Goal: Task Accomplishment & Management: Manage account settings

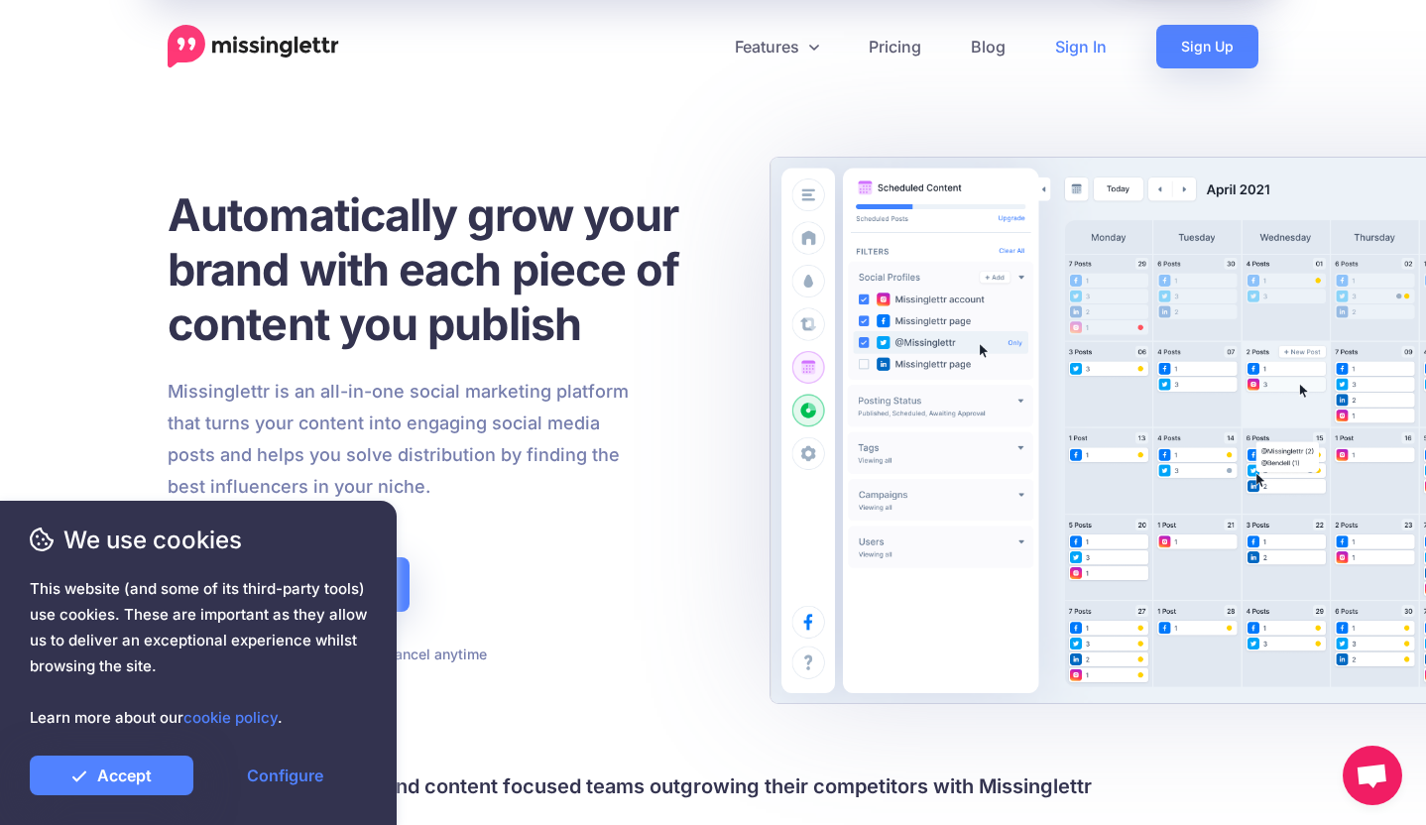
click at [1076, 44] on link "Sign In" at bounding box center [1080, 47] width 101 height 44
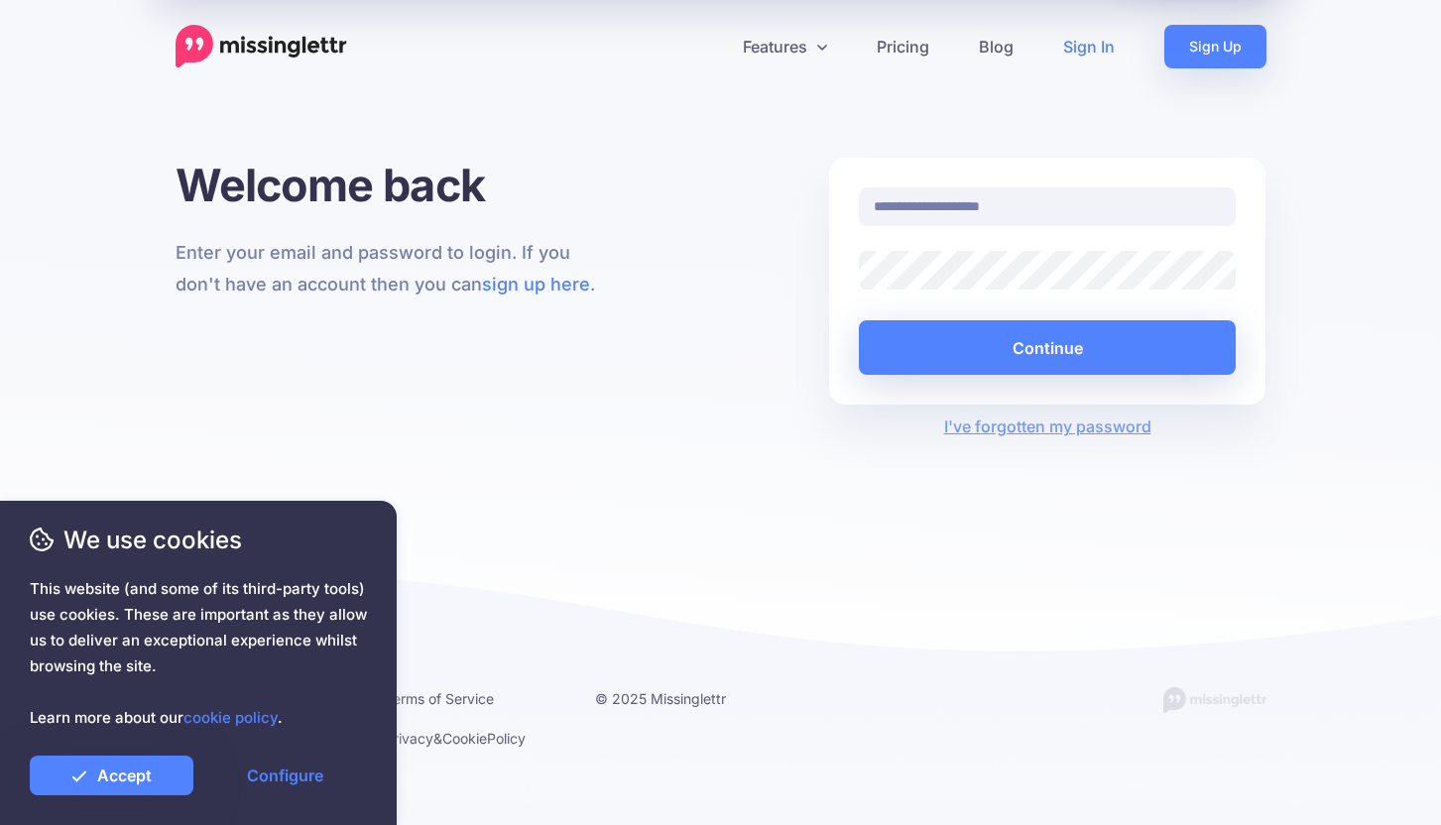
type input "**********"
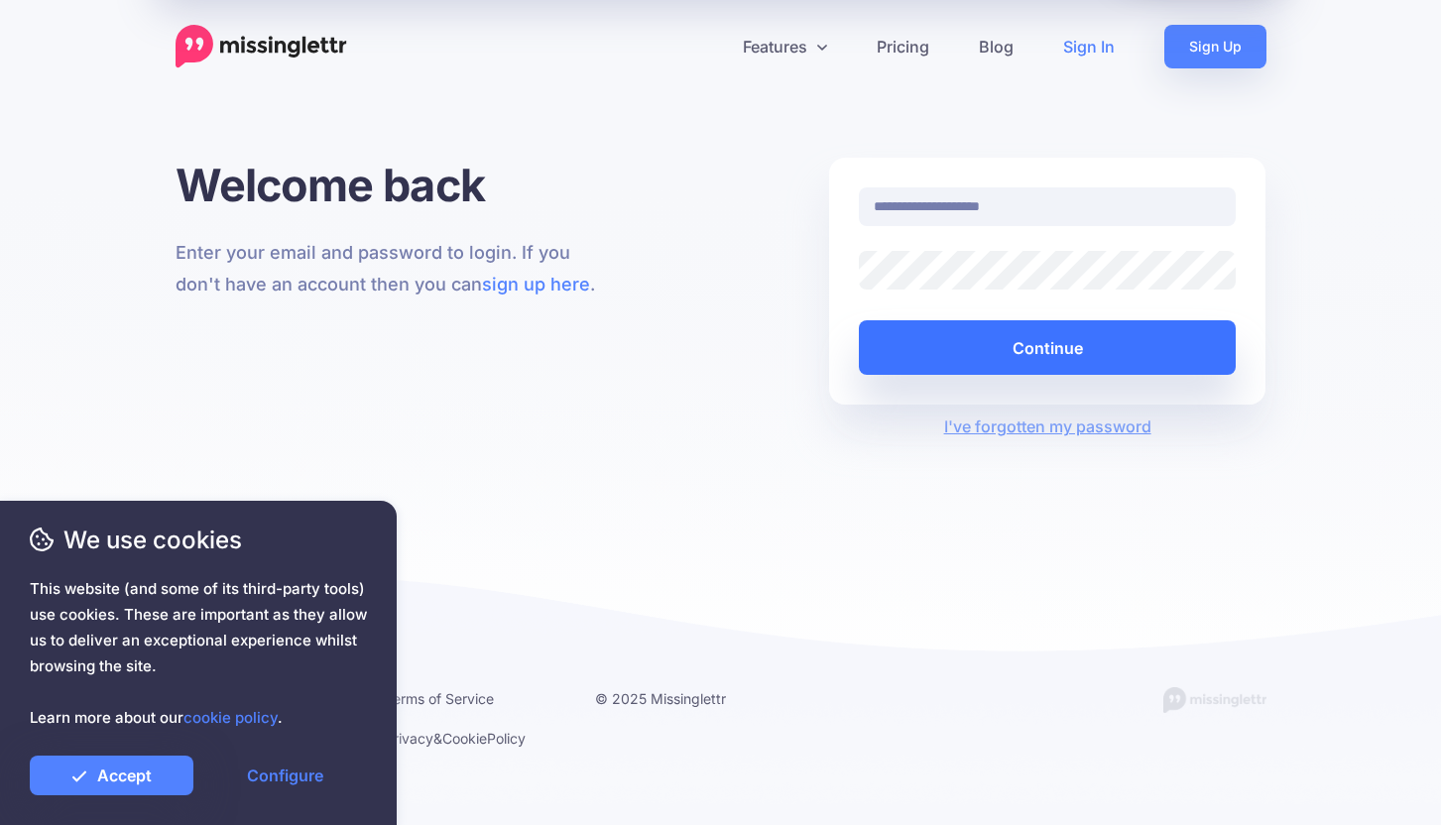
click at [1072, 354] on button "Continue" at bounding box center [1048, 347] width 378 height 55
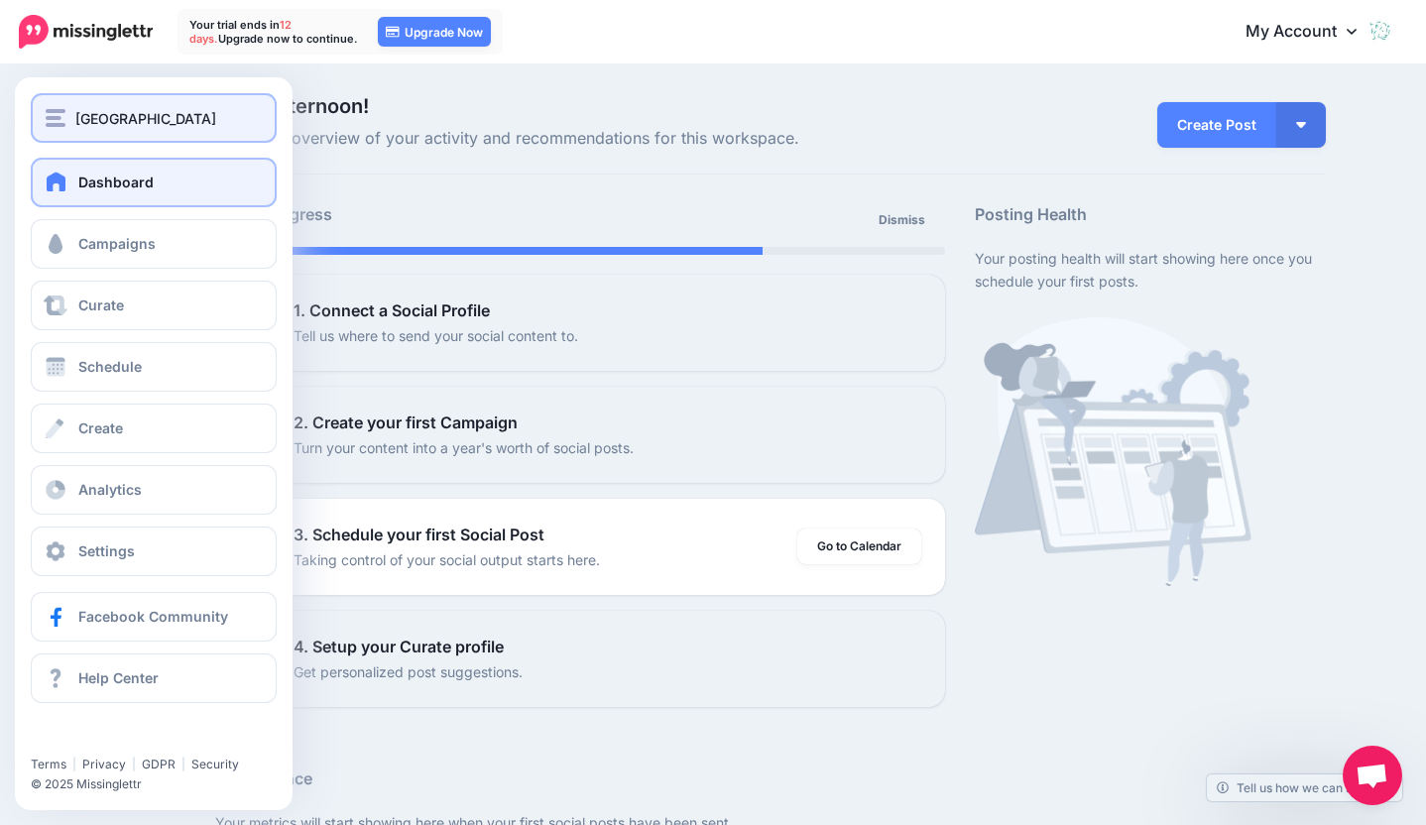
click at [68, 125] on div "Leone Centre" at bounding box center [154, 118] width 216 height 23
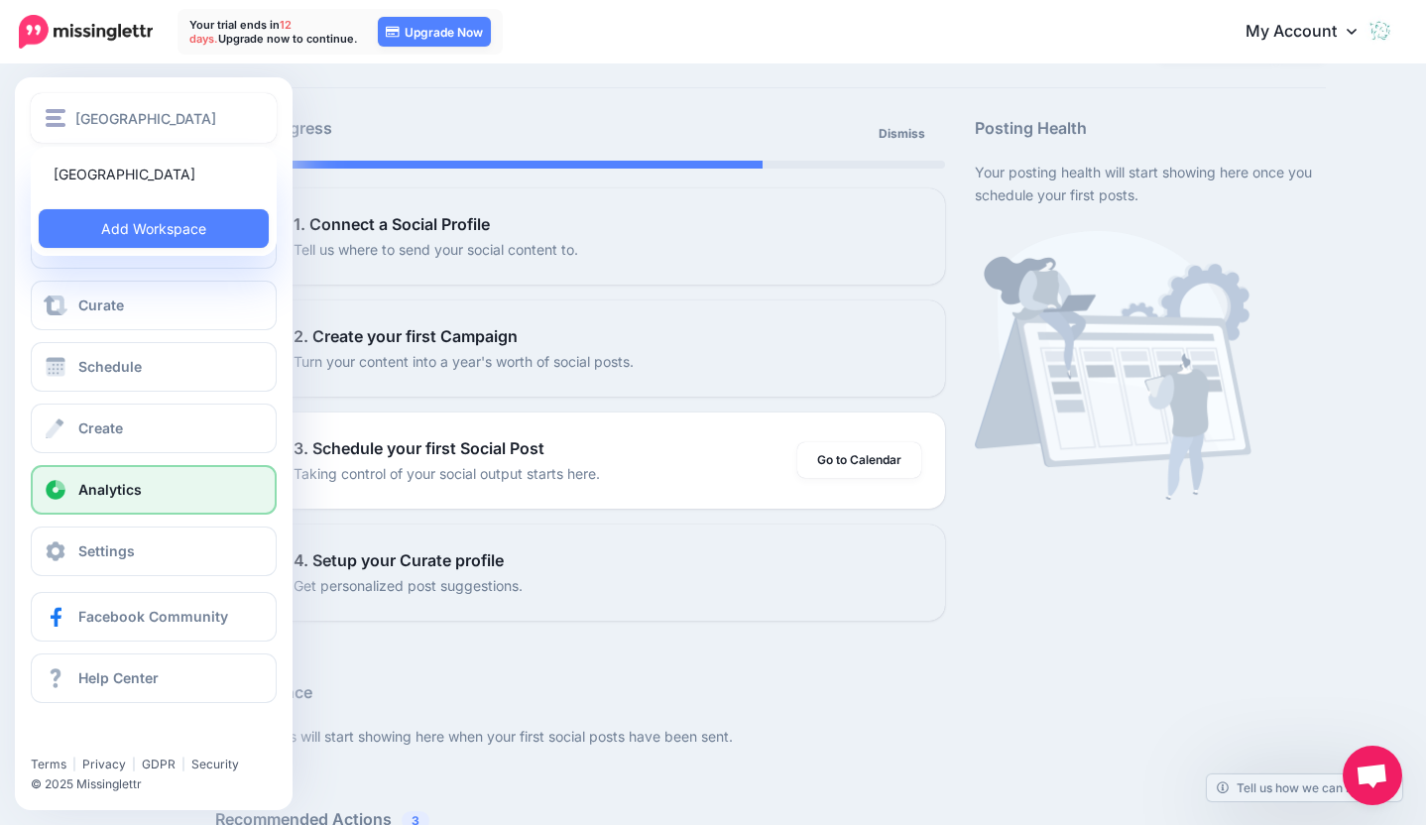
scroll to position [130, 0]
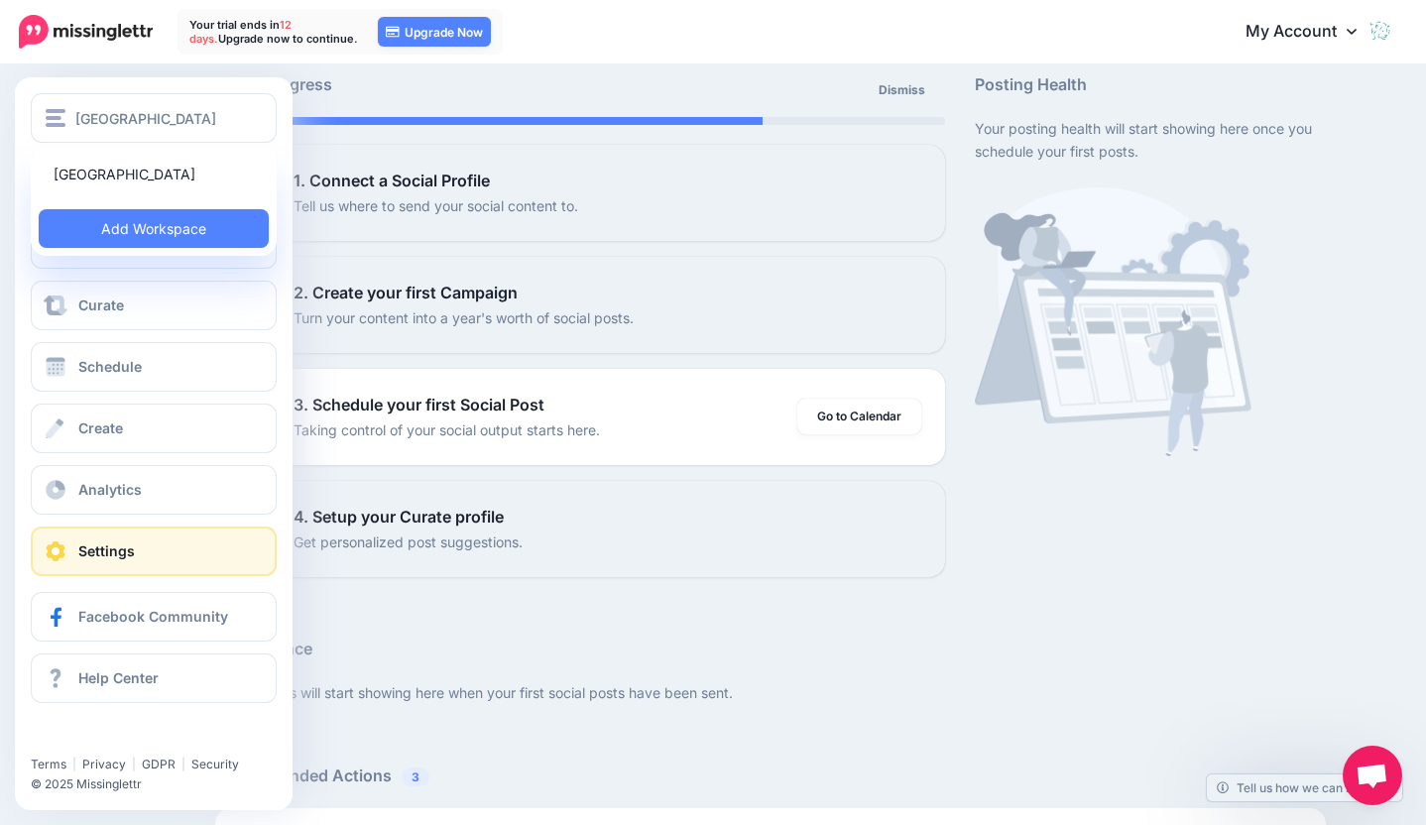
click at [106, 548] on span "Settings" at bounding box center [106, 550] width 57 height 17
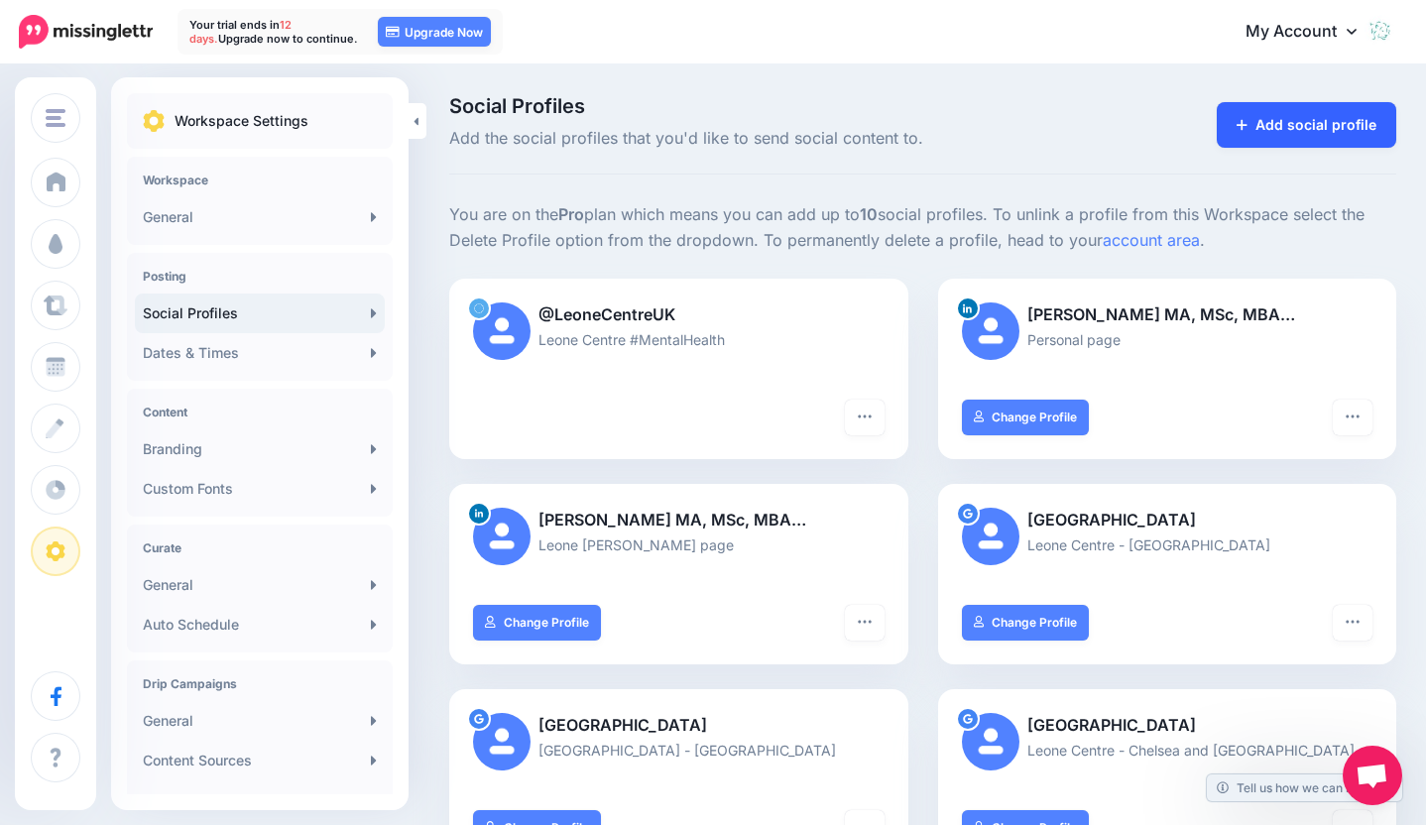
click at [1346, 135] on link "Add social profile" at bounding box center [1306, 125] width 179 height 46
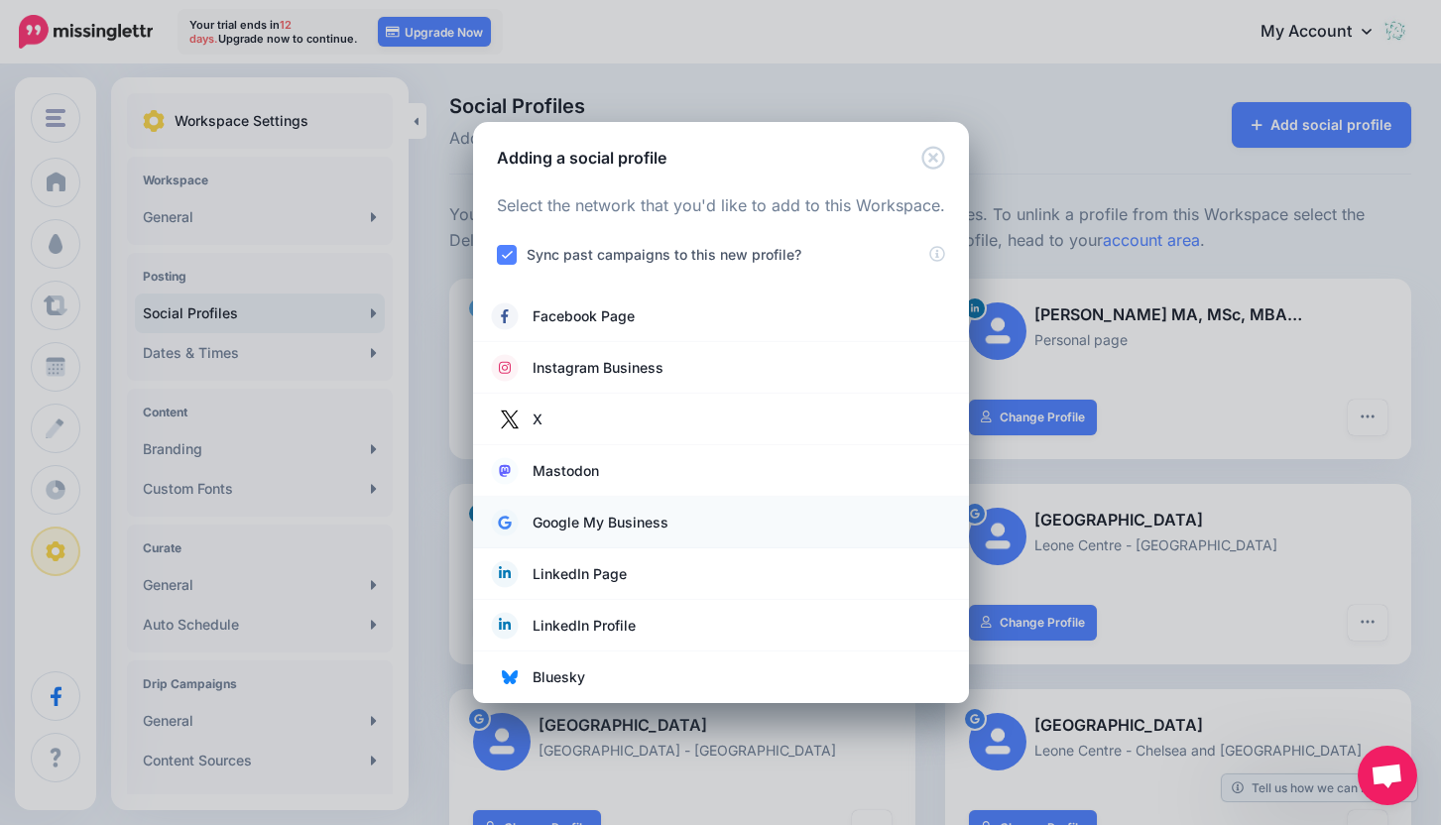
click at [564, 523] on span "Google My Business" at bounding box center [601, 523] width 136 height 24
click at [933, 153] on icon "Close" at bounding box center [933, 158] width 24 height 24
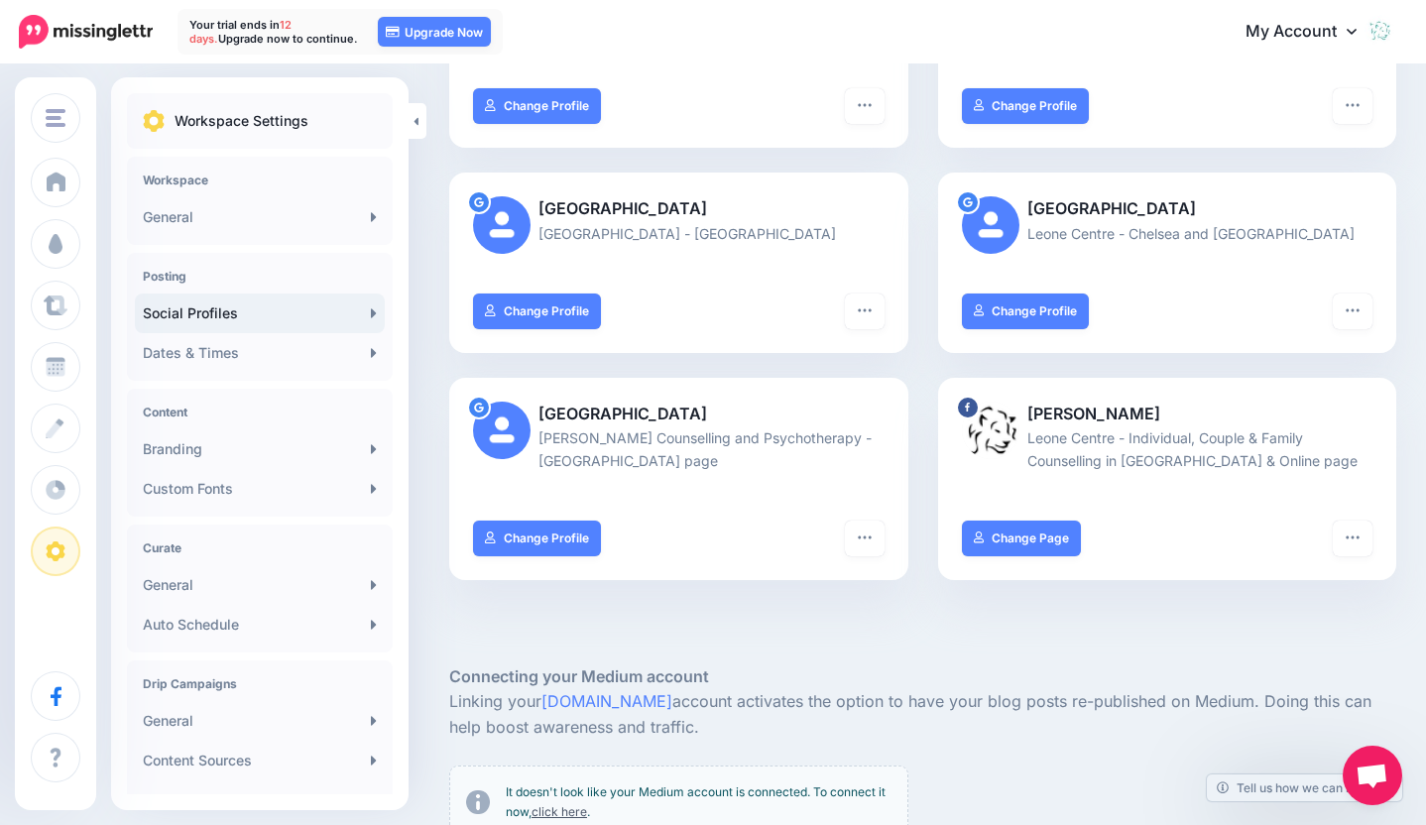
scroll to position [530, 0]
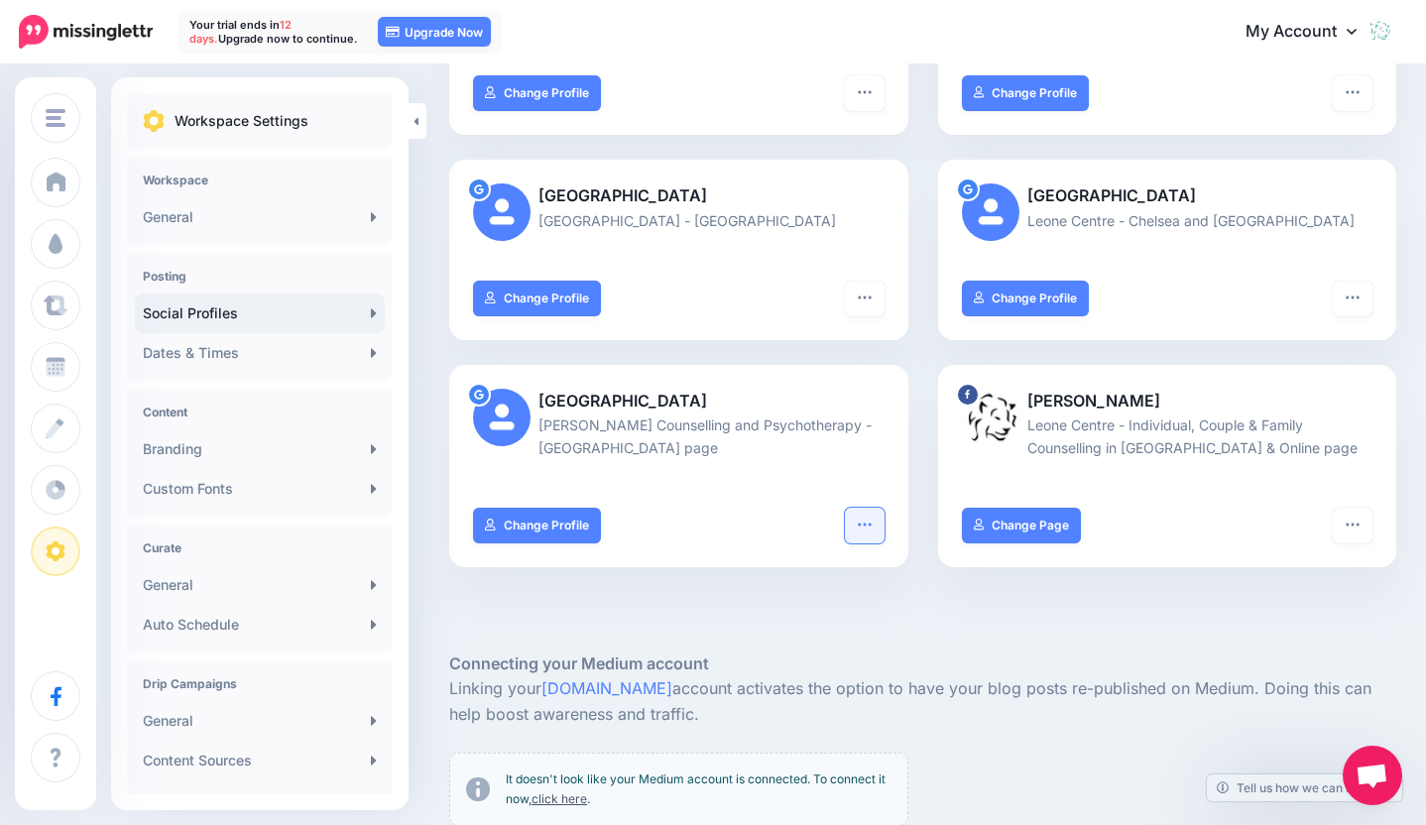
click at [880, 518] on button "button" at bounding box center [865, 526] width 40 height 36
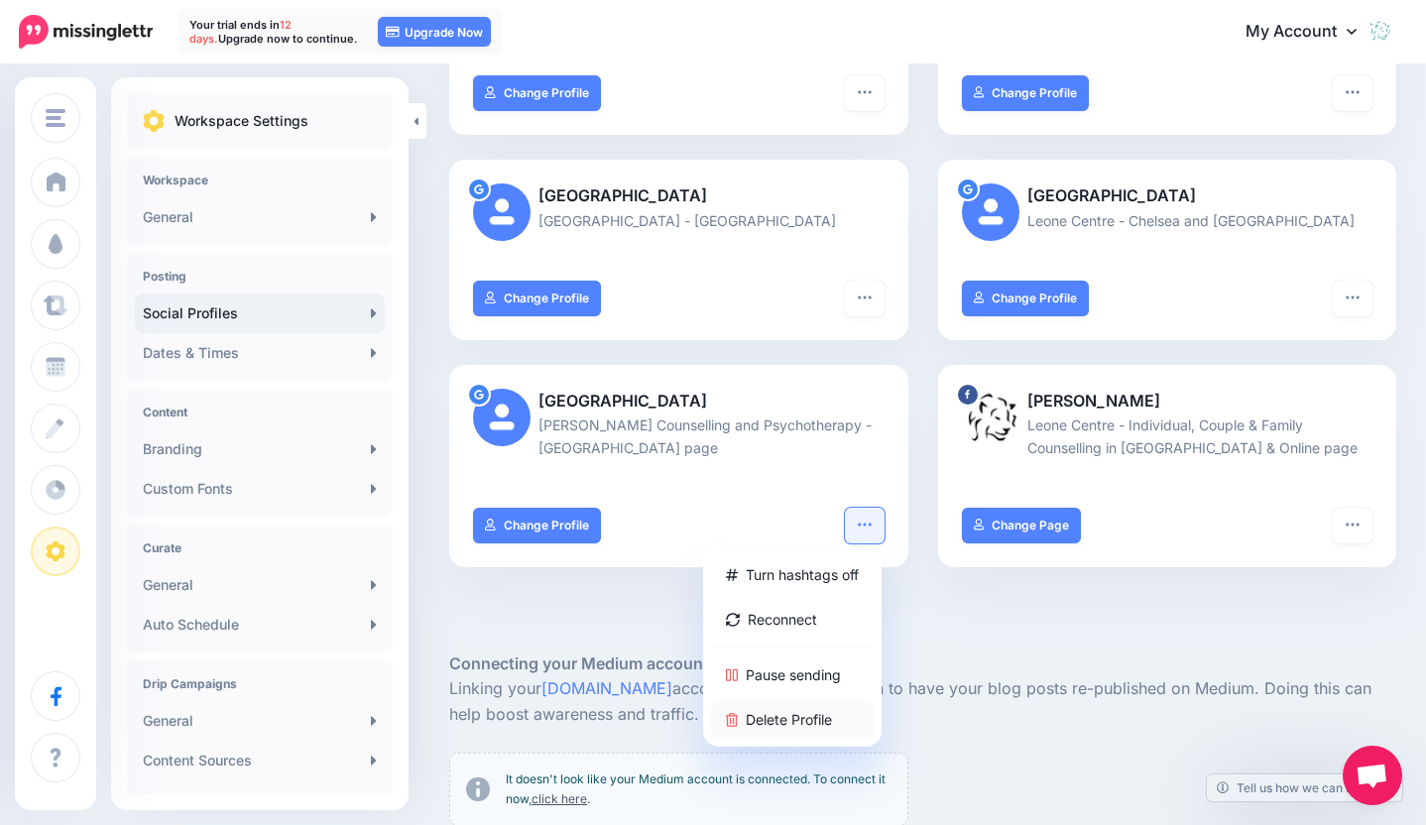
click at [838, 705] on link "Delete Profile" at bounding box center [792, 719] width 163 height 39
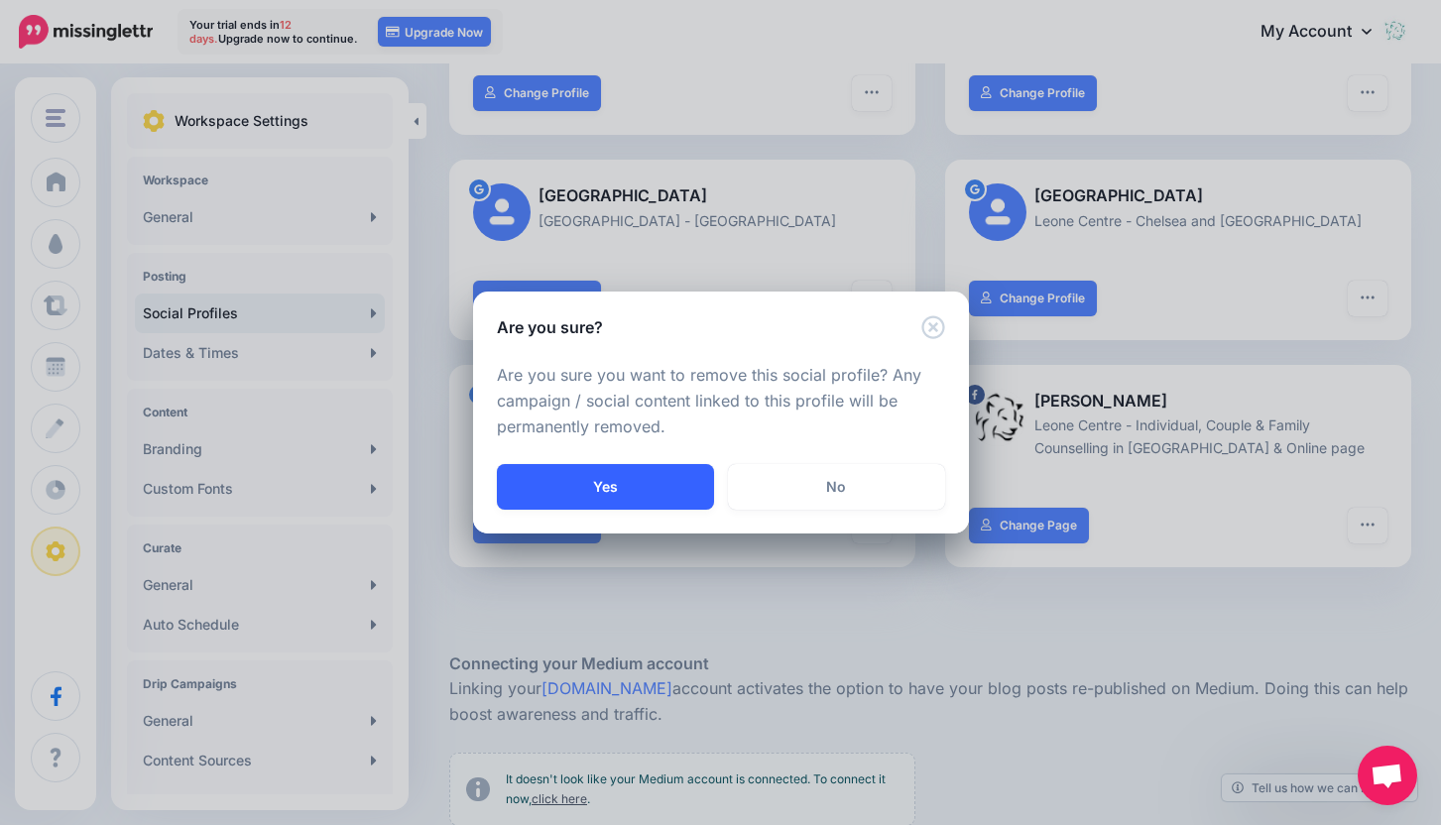
click at [588, 487] on button "Yes" at bounding box center [605, 487] width 217 height 46
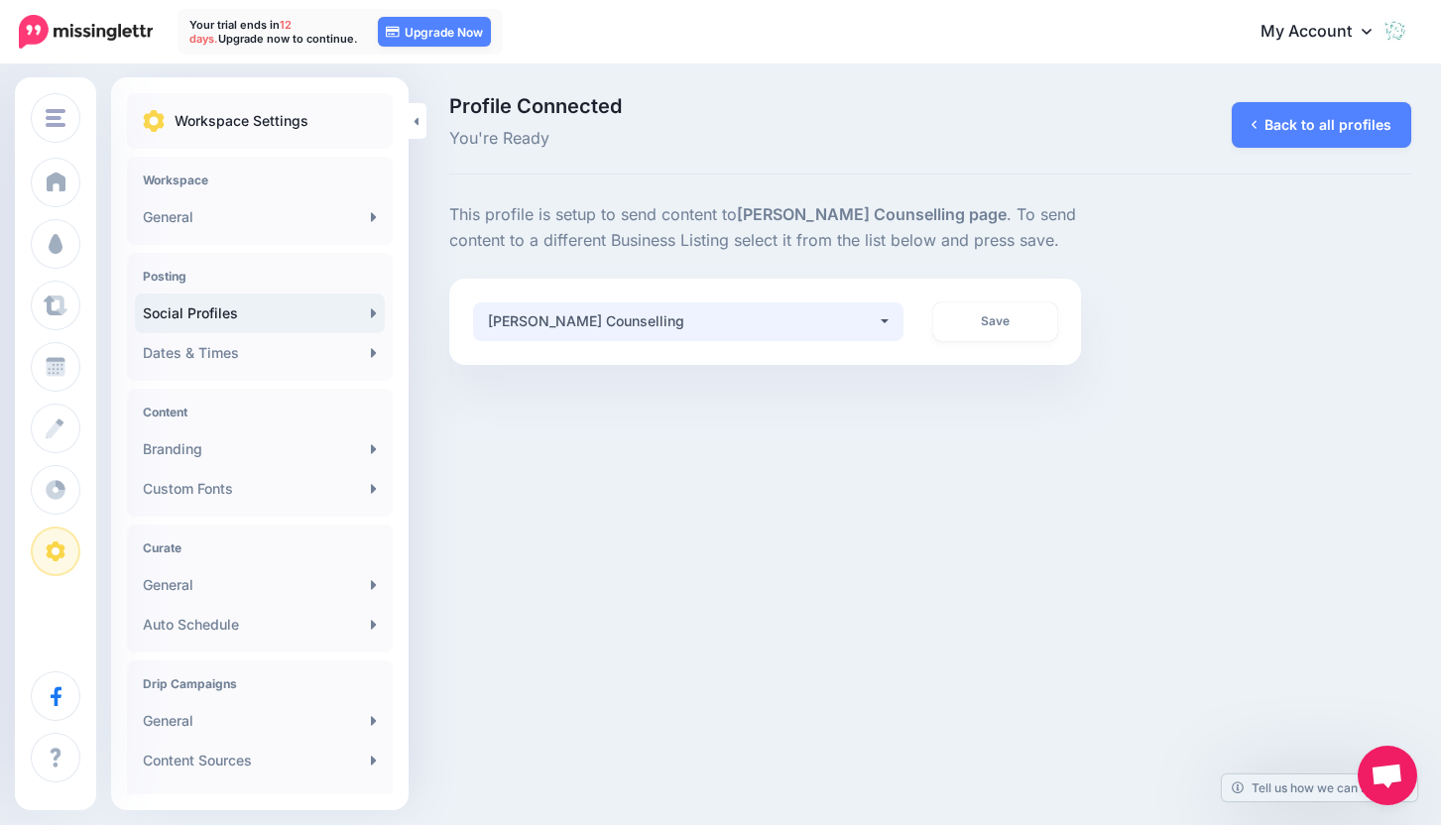
click at [768, 329] on div "Cristina Vrech Counselling" at bounding box center [682, 321] width 389 height 24
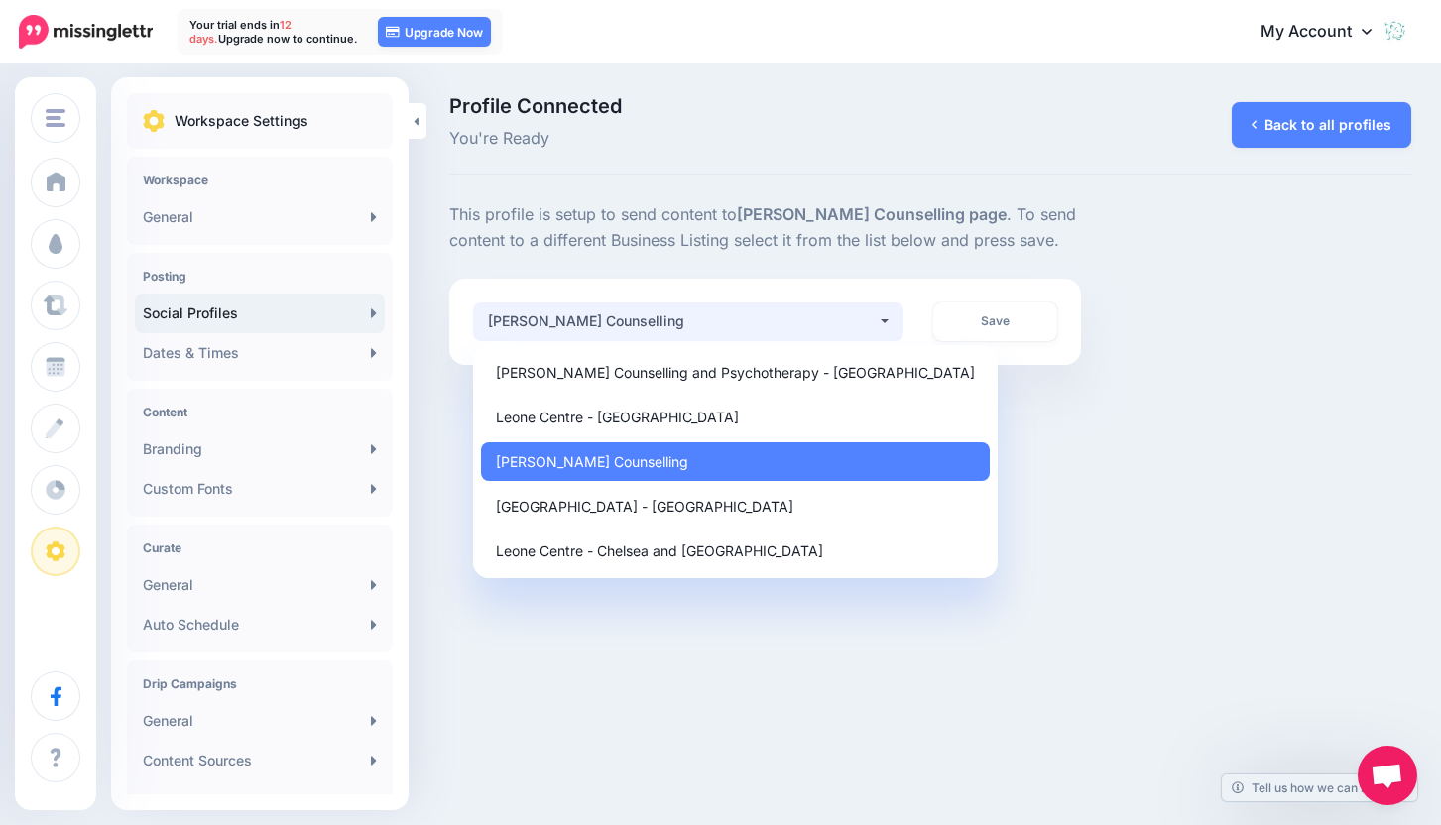
click at [768, 329] on div "Cristina Vrech Counselling" at bounding box center [682, 321] width 389 height 24
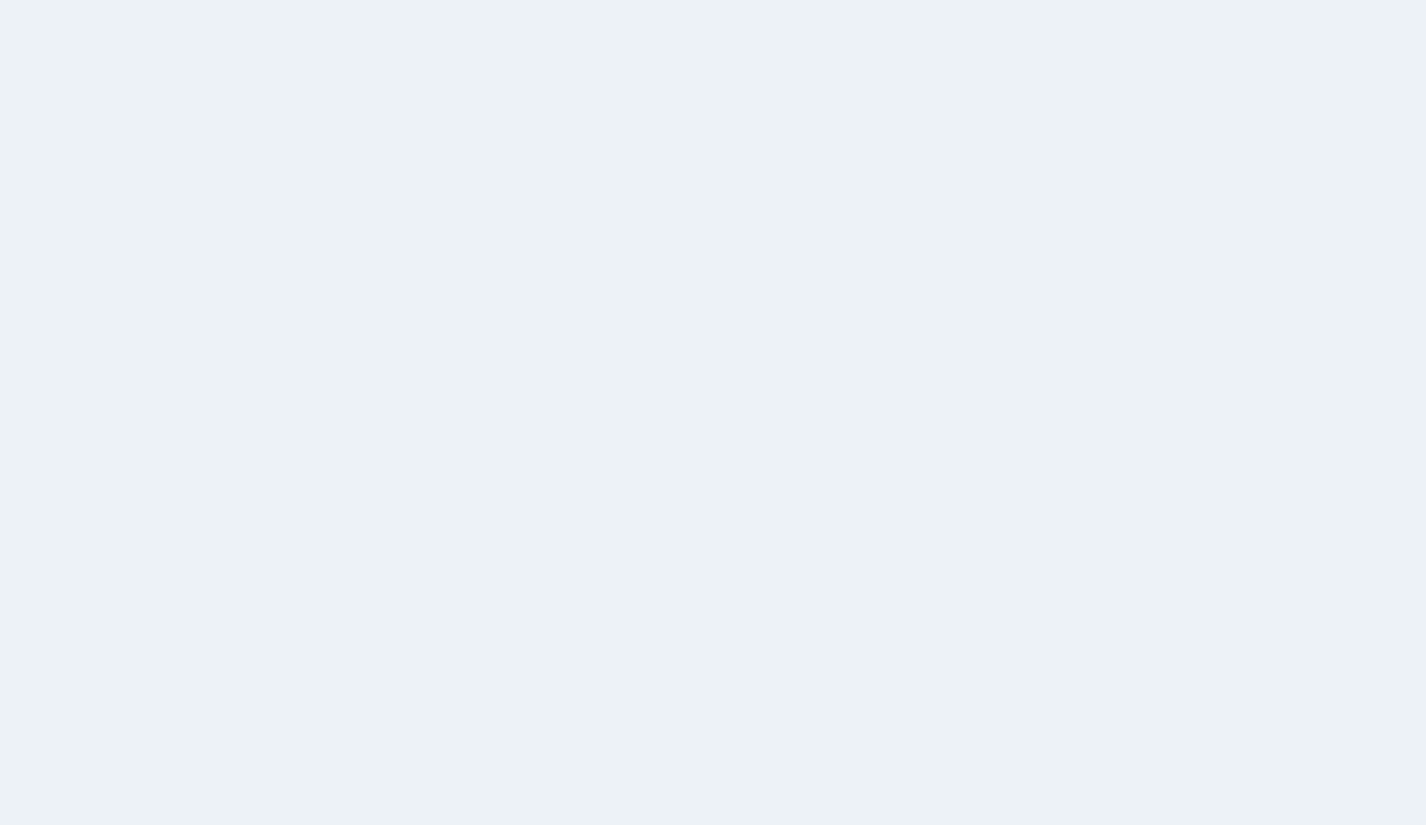
scroll to position [530, 0]
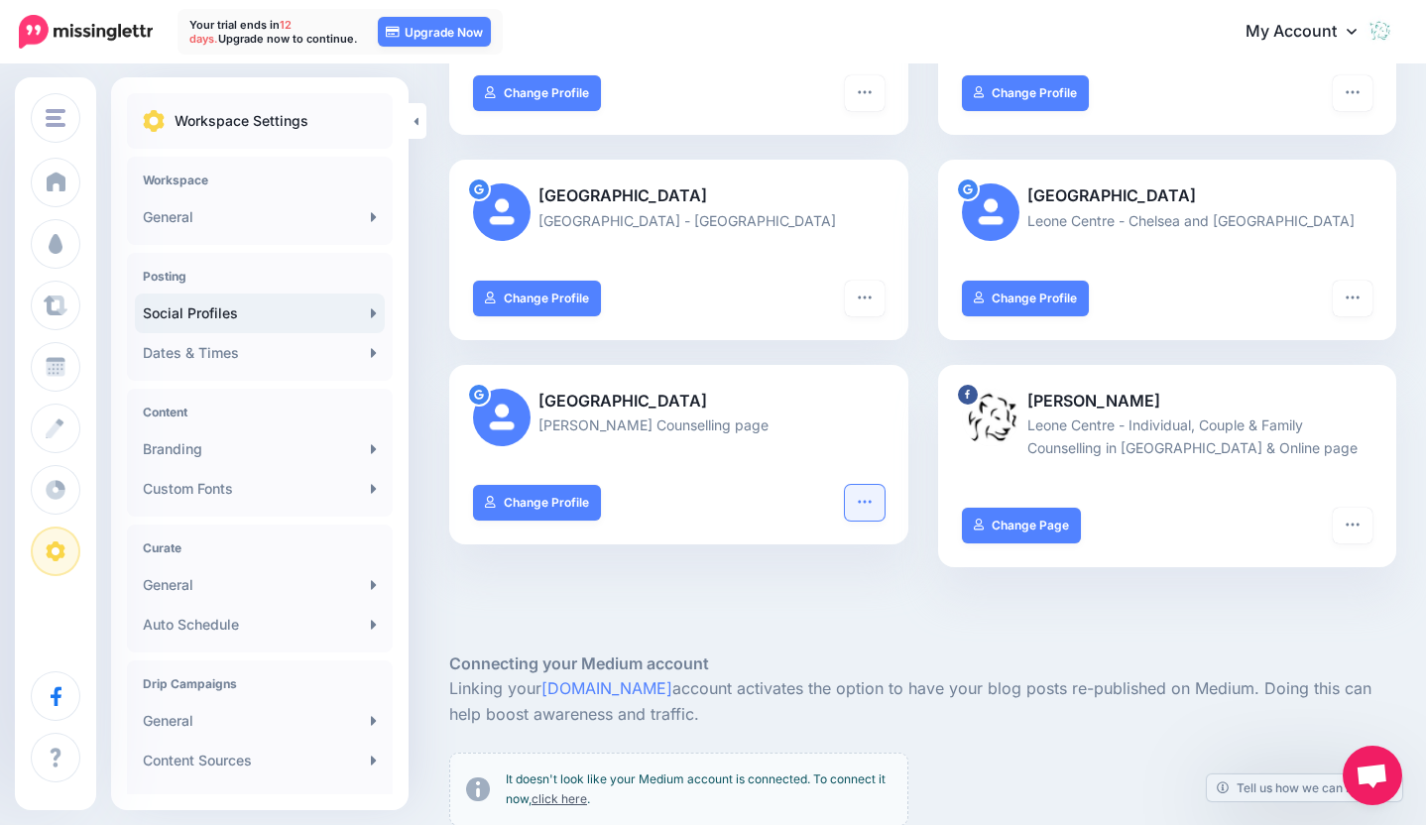
click at [873, 503] on icon "button" at bounding box center [865, 502] width 16 height 16
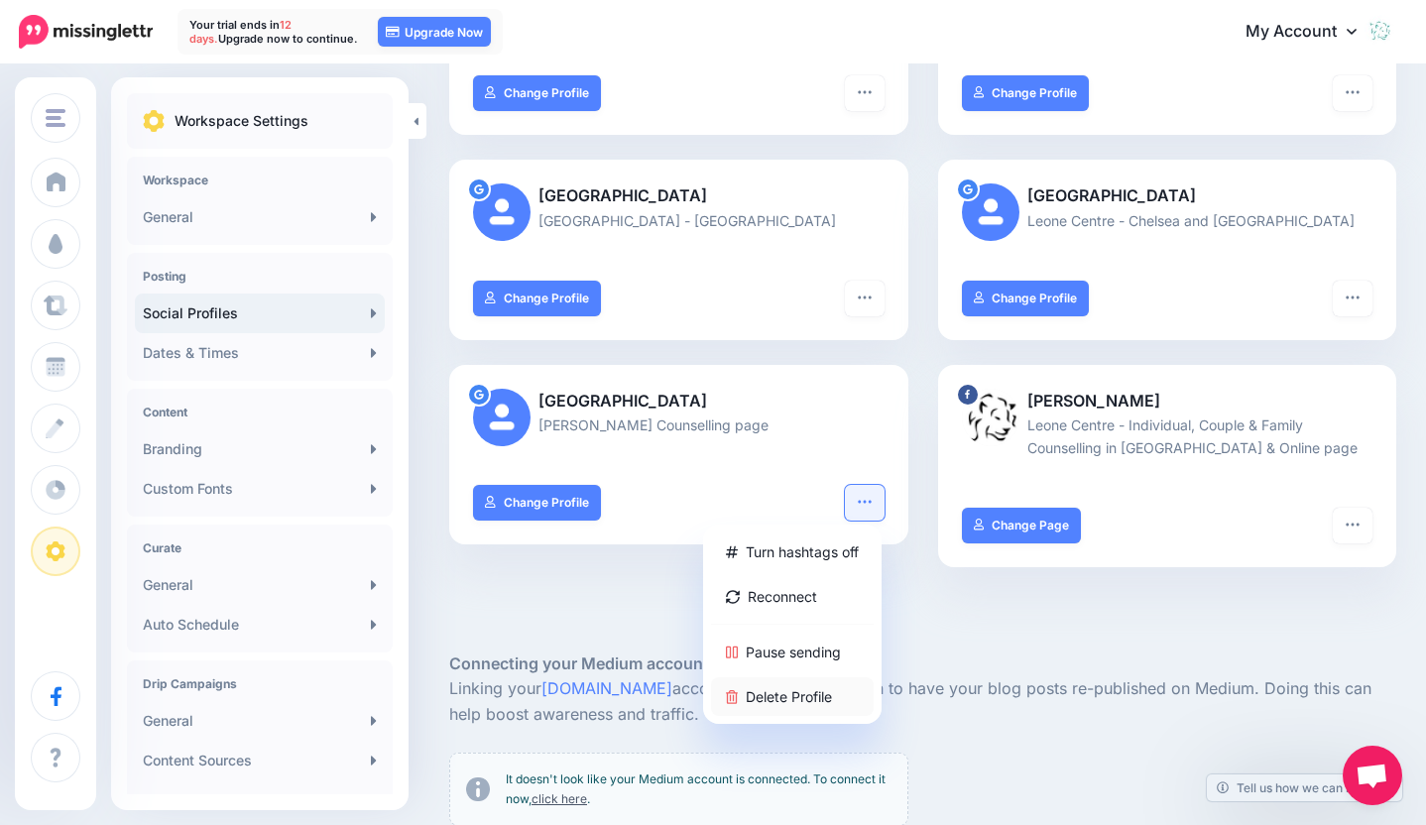
click at [798, 693] on link "Delete Profile" at bounding box center [792, 696] width 163 height 39
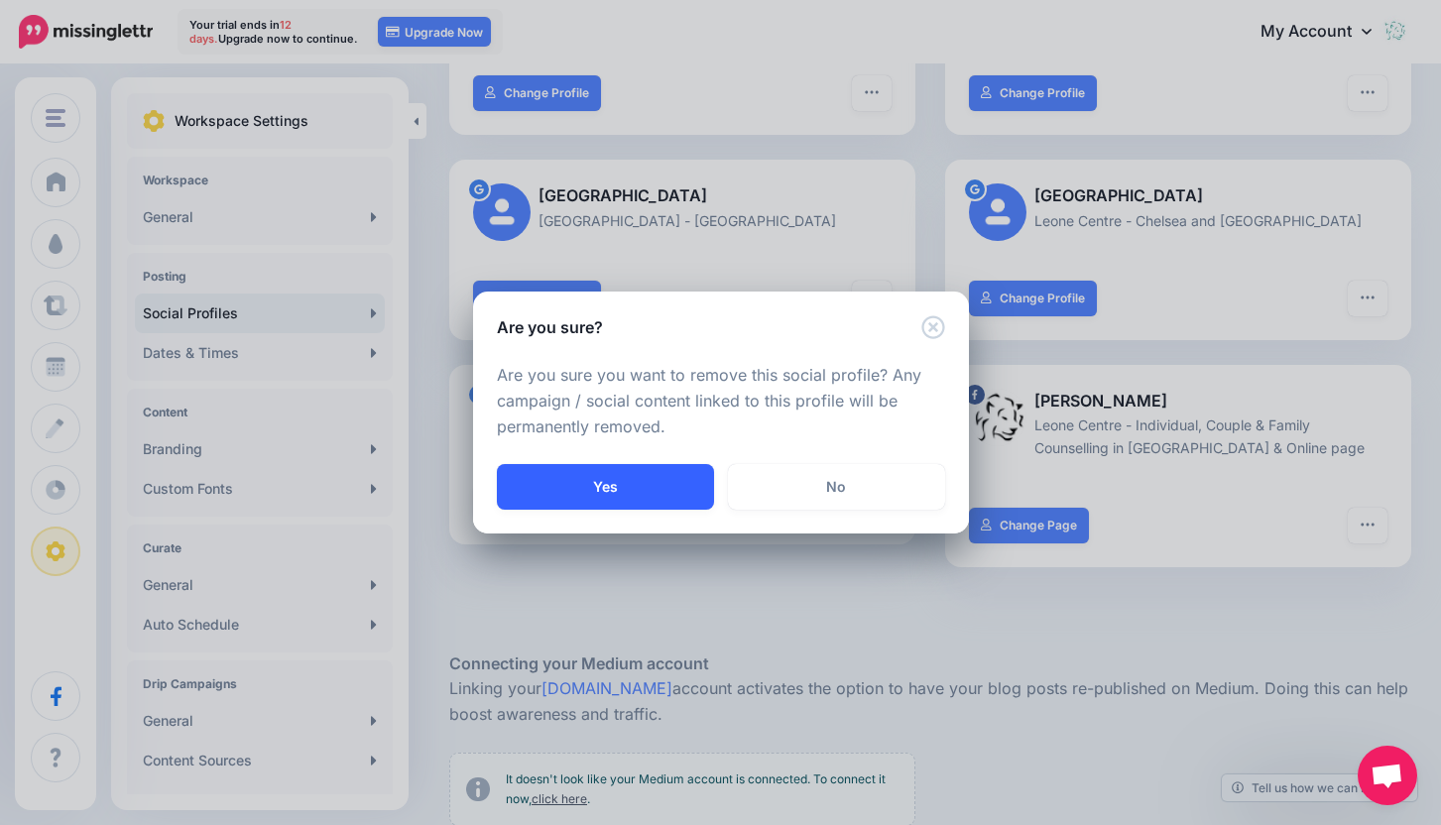
click at [558, 492] on button "Yes" at bounding box center [605, 487] width 217 height 46
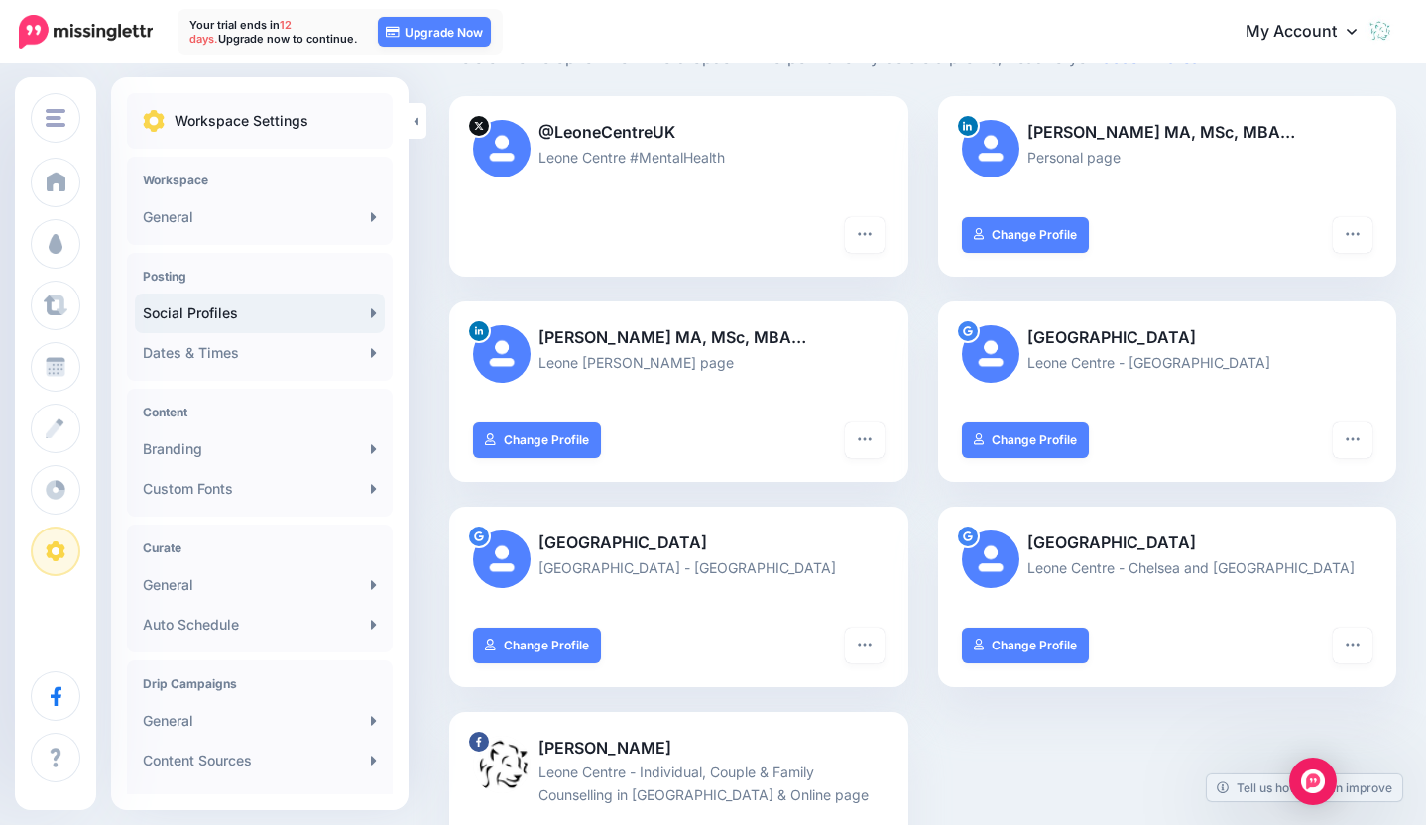
scroll to position [363, 0]
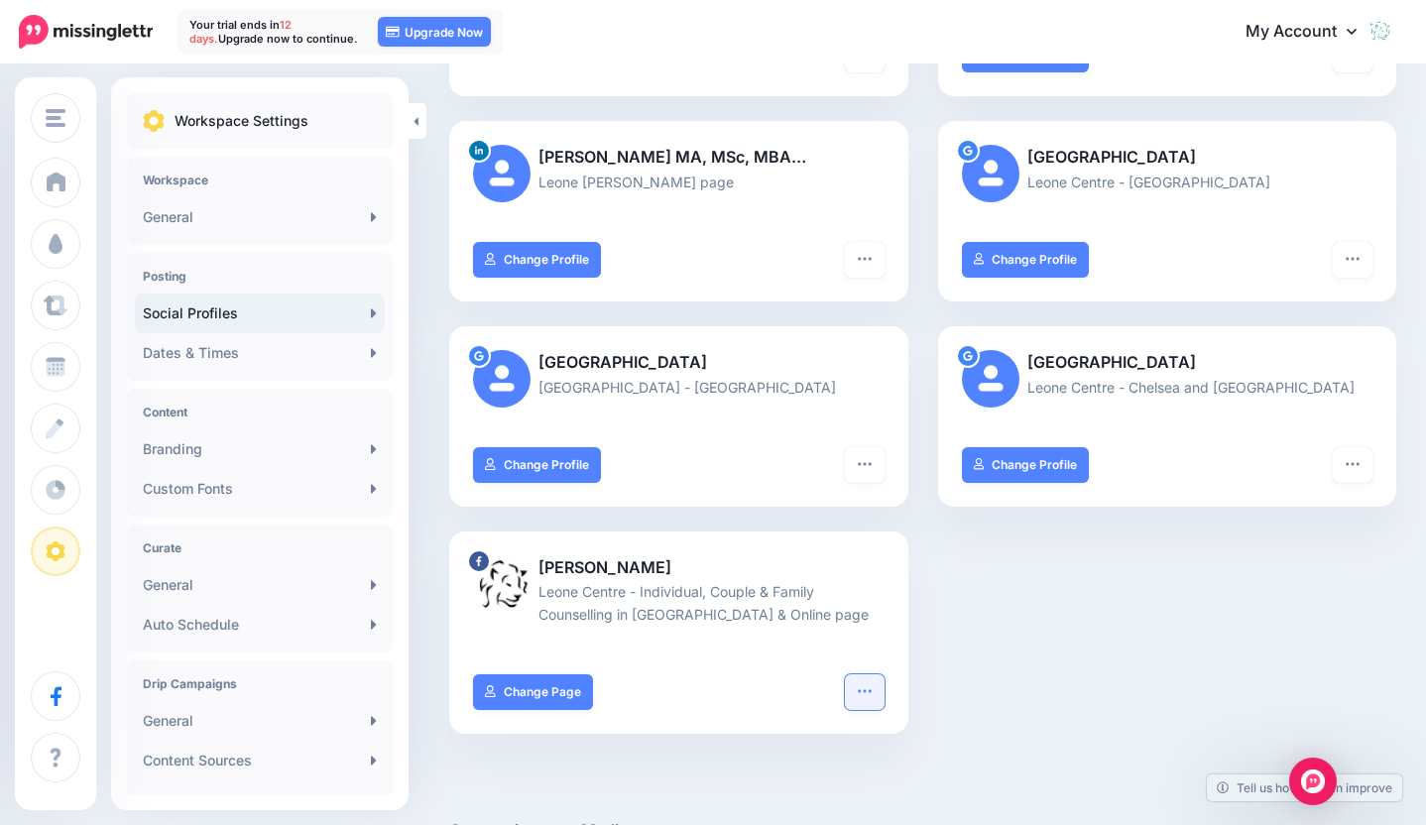
click at [865, 691] on icon "button" at bounding box center [865, 691] width 16 height 16
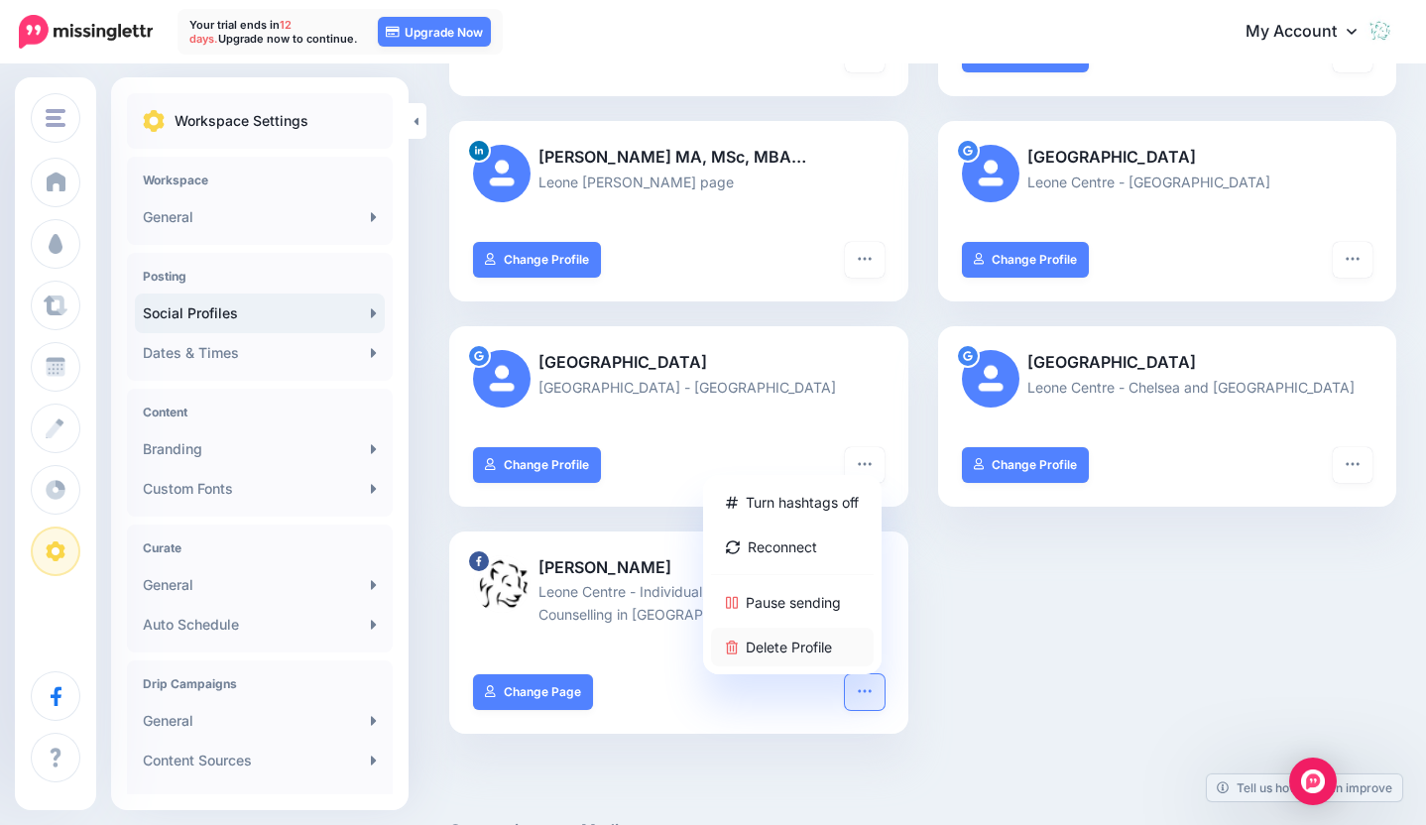
click at [788, 644] on link "Delete Profile" at bounding box center [792, 647] width 163 height 39
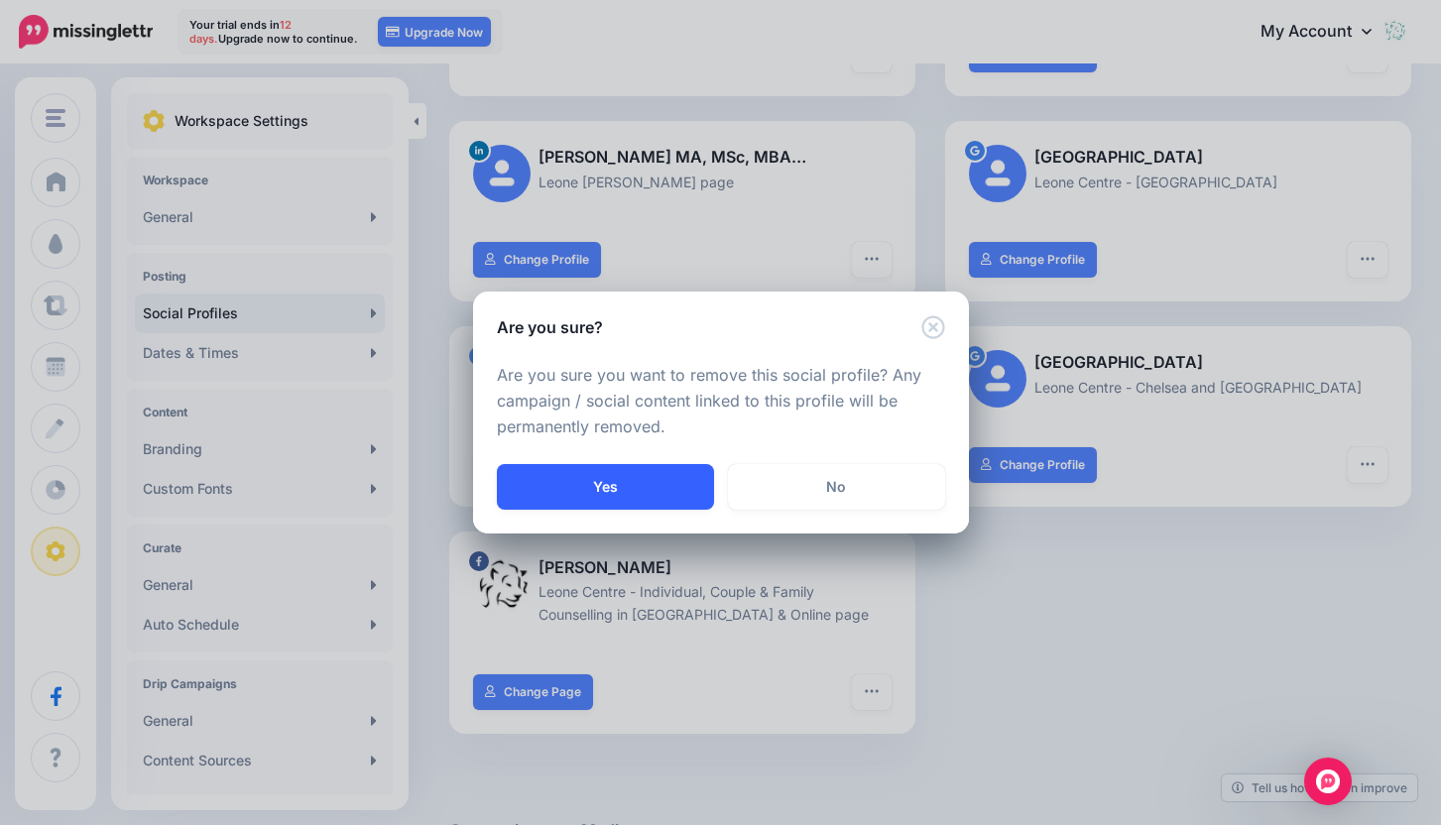
click at [643, 487] on button "Yes" at bounding box center [605, 487] width 217 height 46
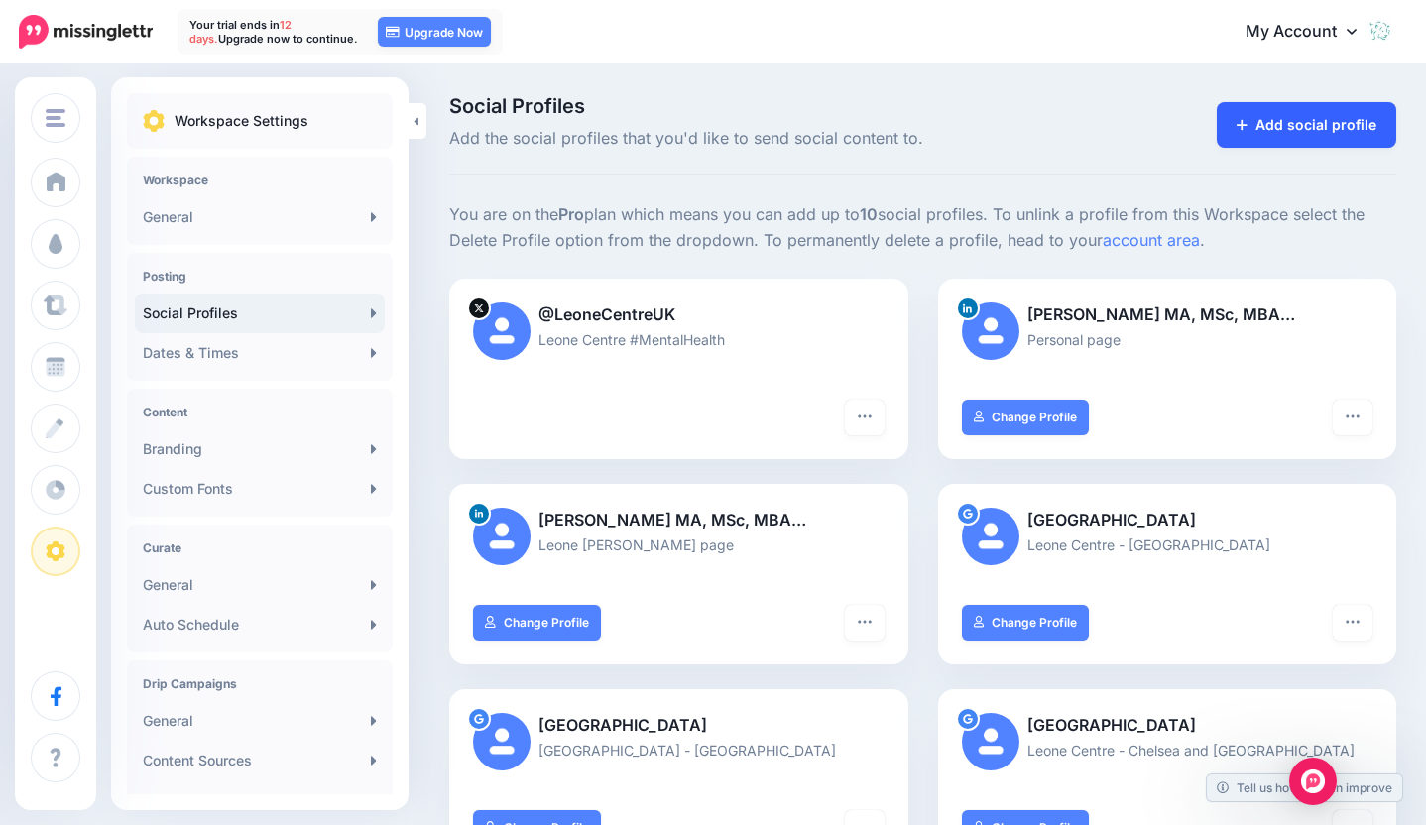
click at [1314, 132] on link "Add social profile" at bounding box center [1306, 125] width 179 height 46
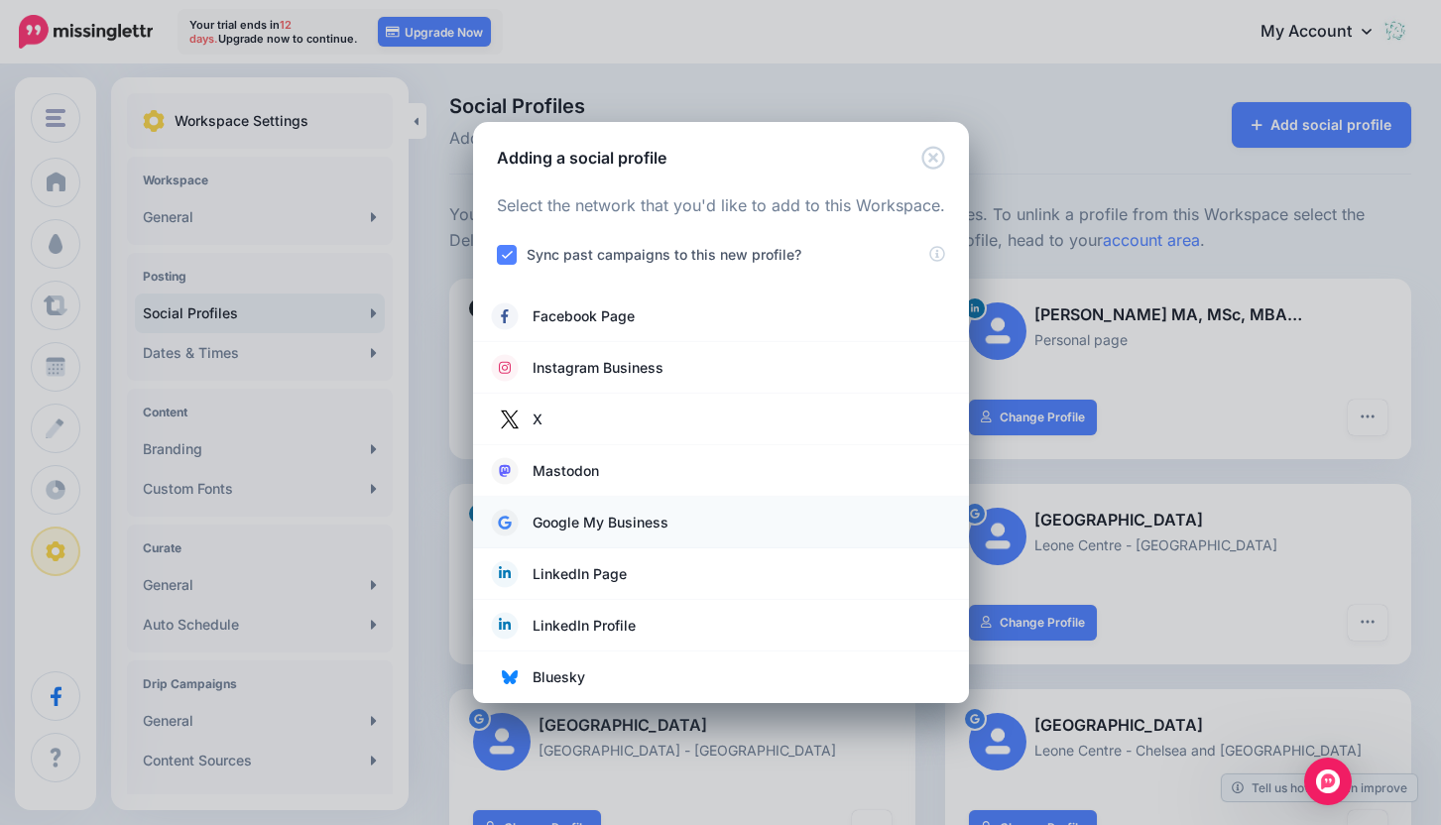
click at [586, 523] on span "Google My Business" at bounding box center [601, 523] width 136 height 24
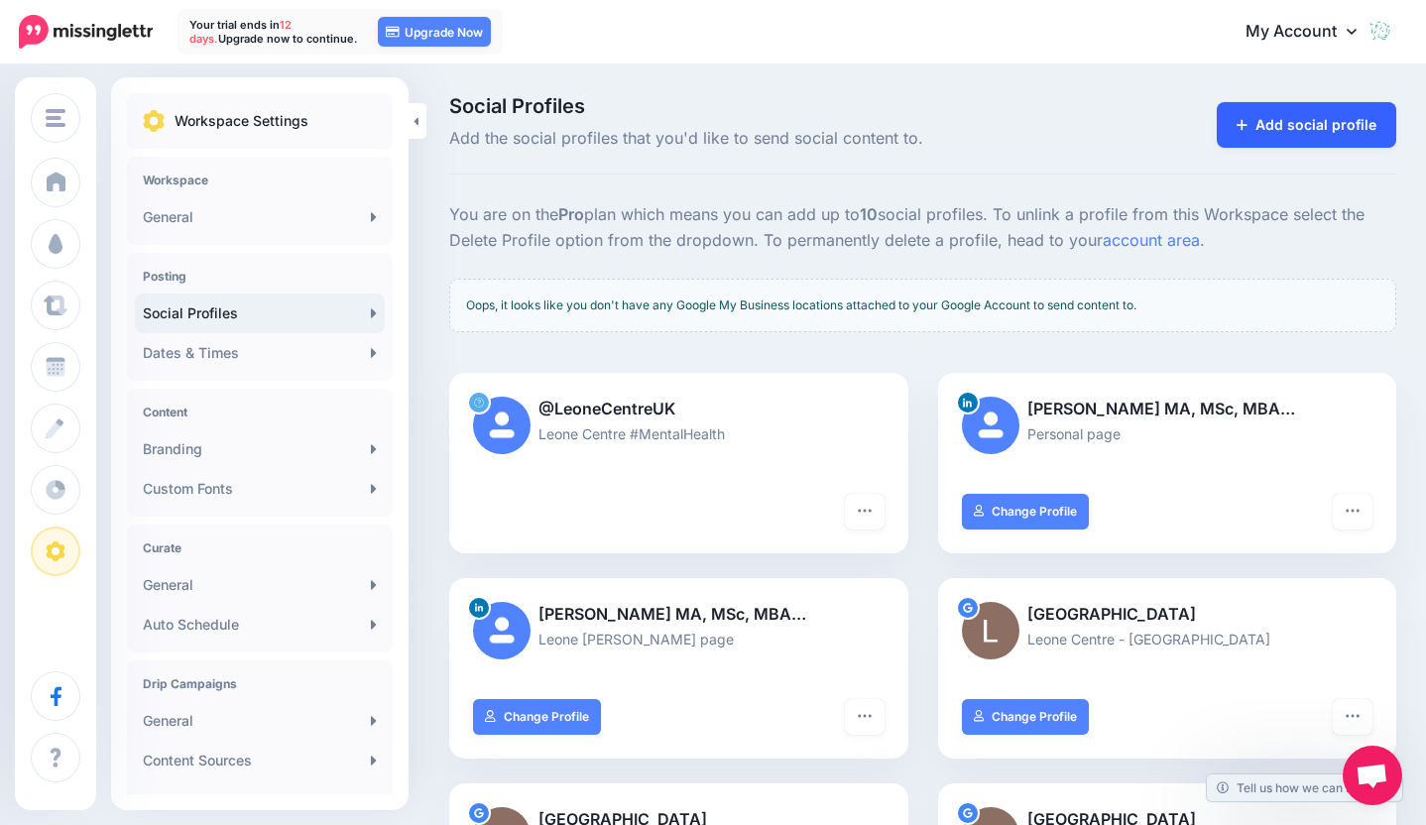
click at [1342, 121] on link "Add social profile" at bounding box center [1306, 125] width 179 height 46
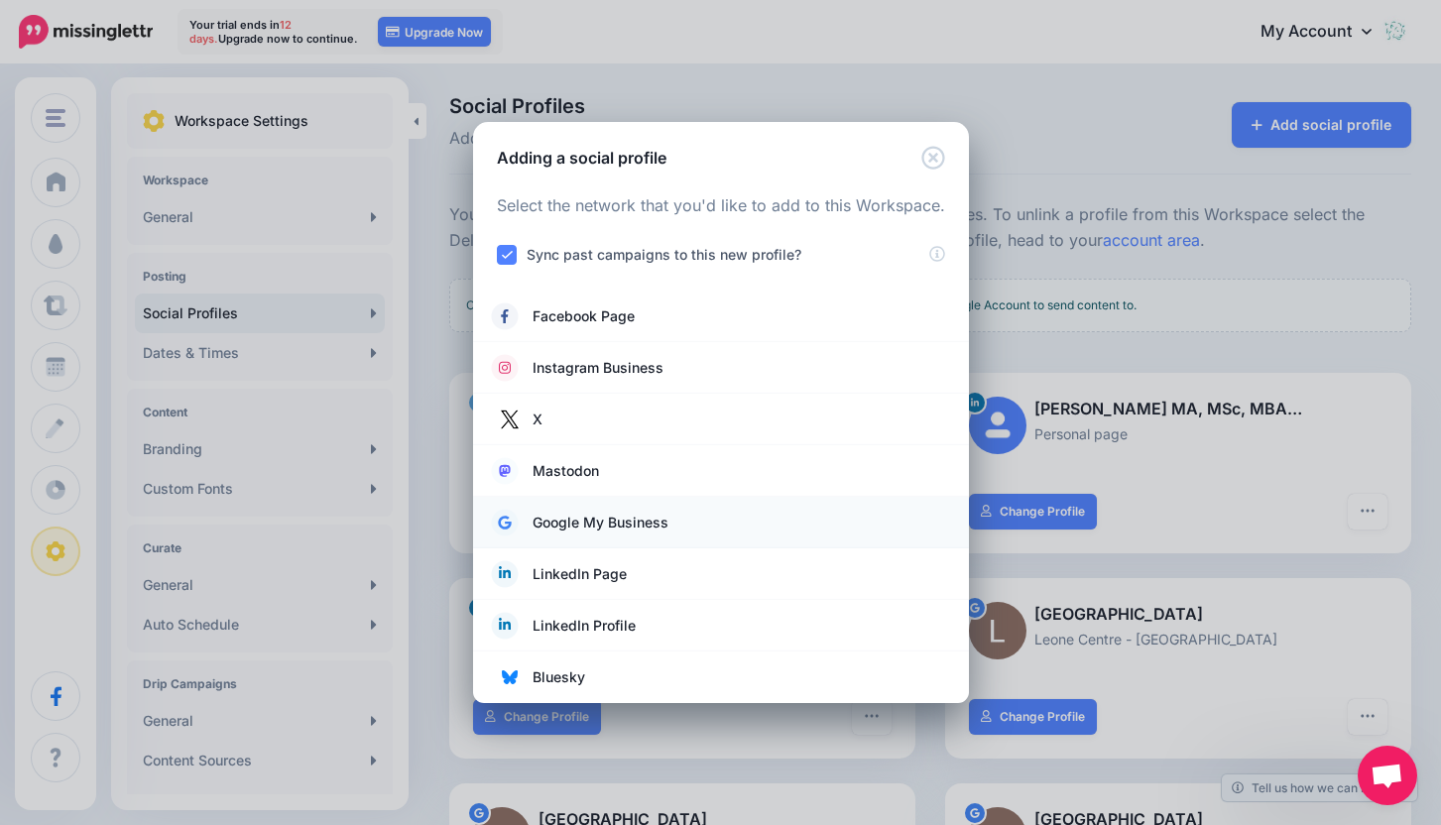
click at [618, 520] on span "Google My Business" at bounding box center [601, 523] width 136 height 24
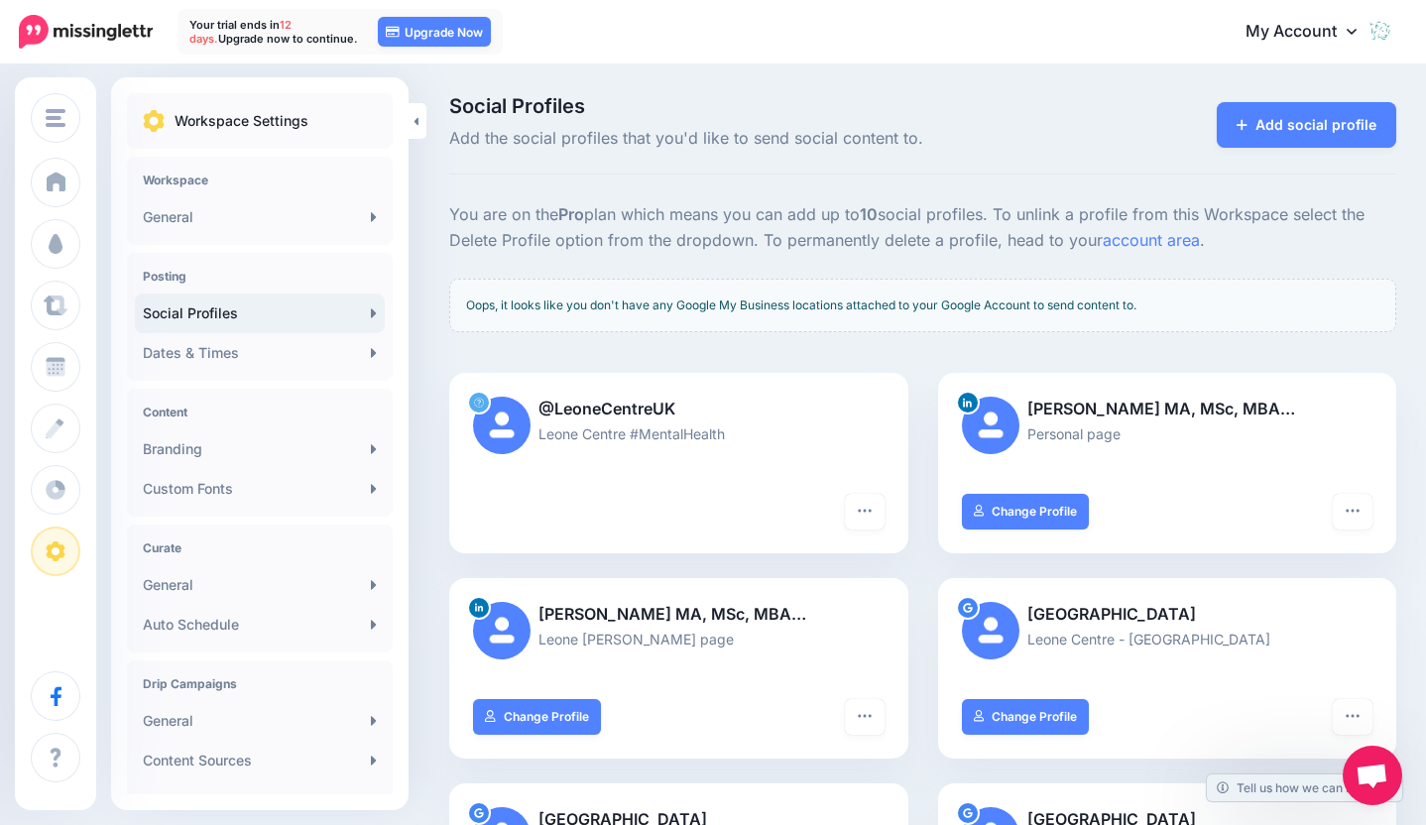
click at [1357, 38] on icon at bounding box center [1352, 31] width 10 height 16
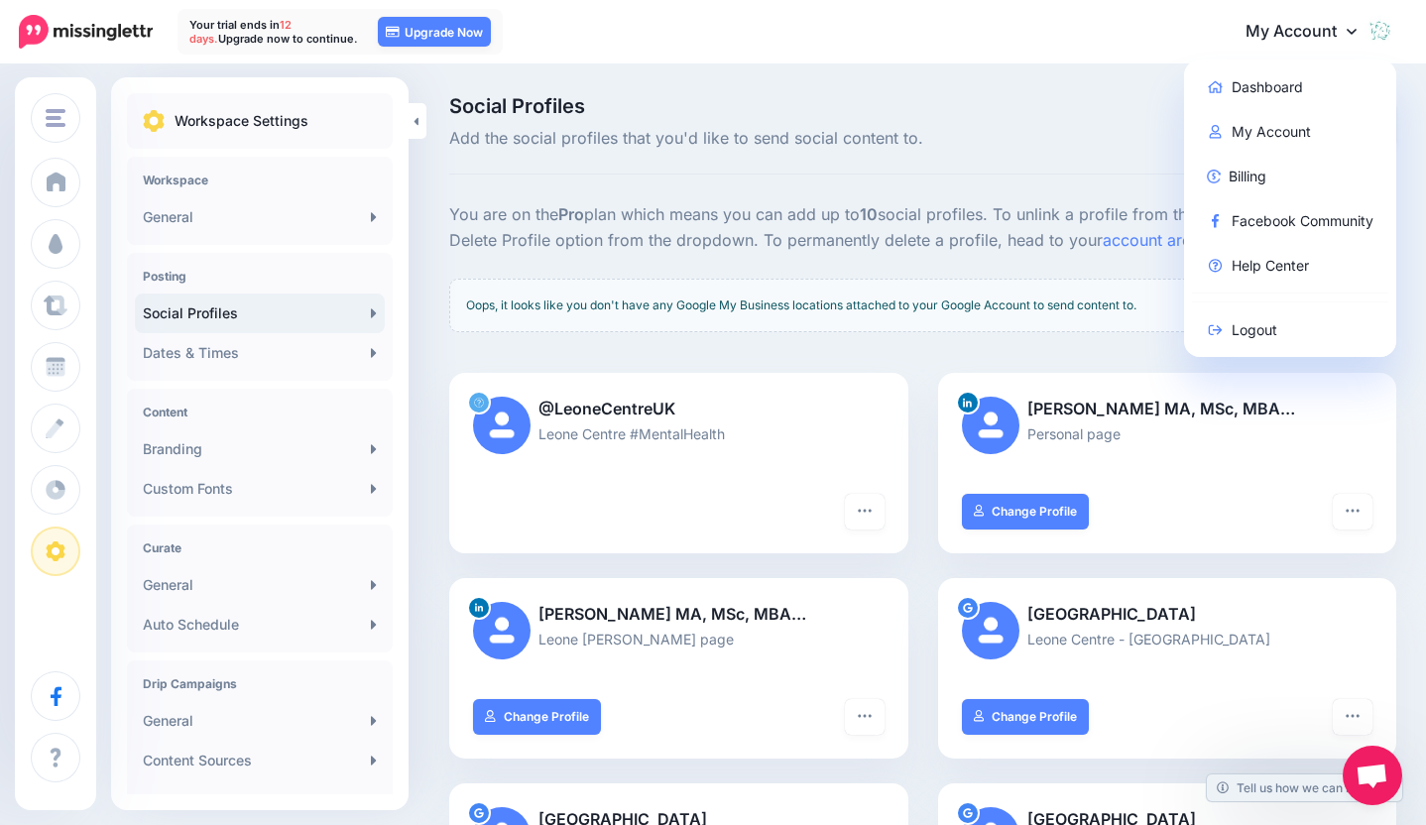
click at [1357, 38] on icon at bounding box center [1352, 31] width 10 height 16
